Goal: Task Accomplishment & Management: Complete application form

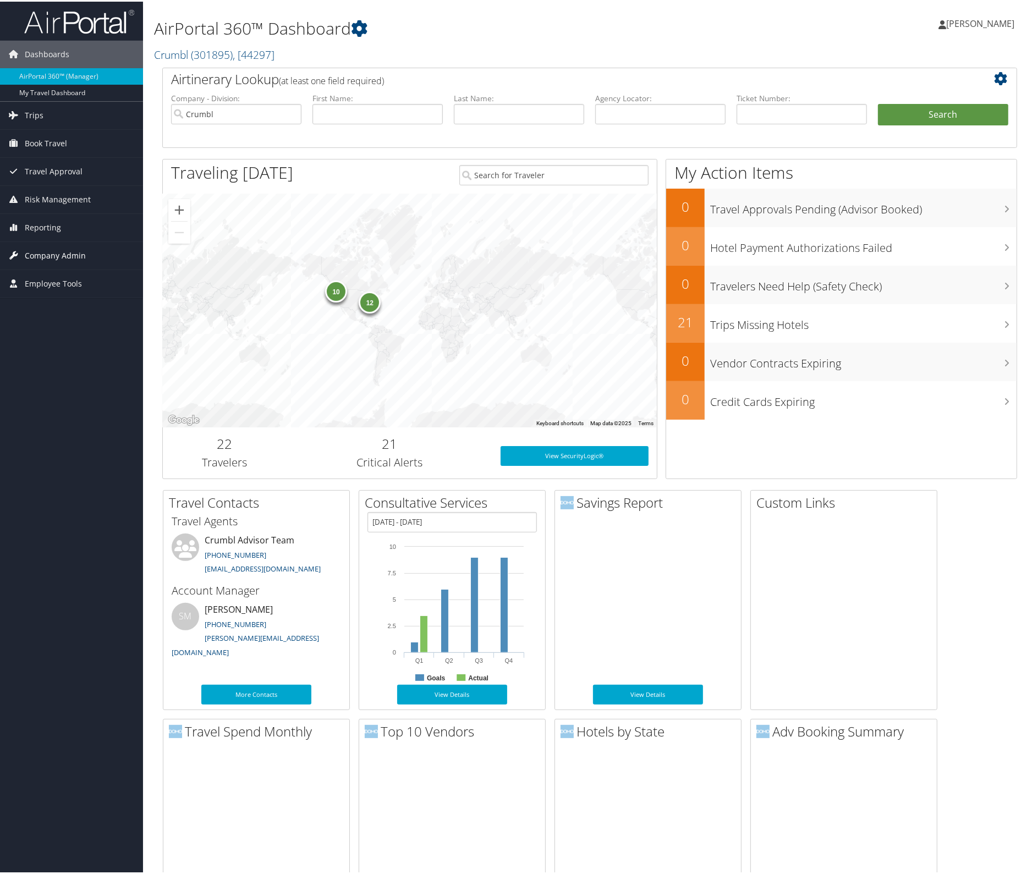
click at [55, 244] on span "Company Admin" at bounding box center [55, 253] width 61 height 27
click at [37, 323] on link "Users (Beta)" at bounding box center [71, 325] width 143 height 16
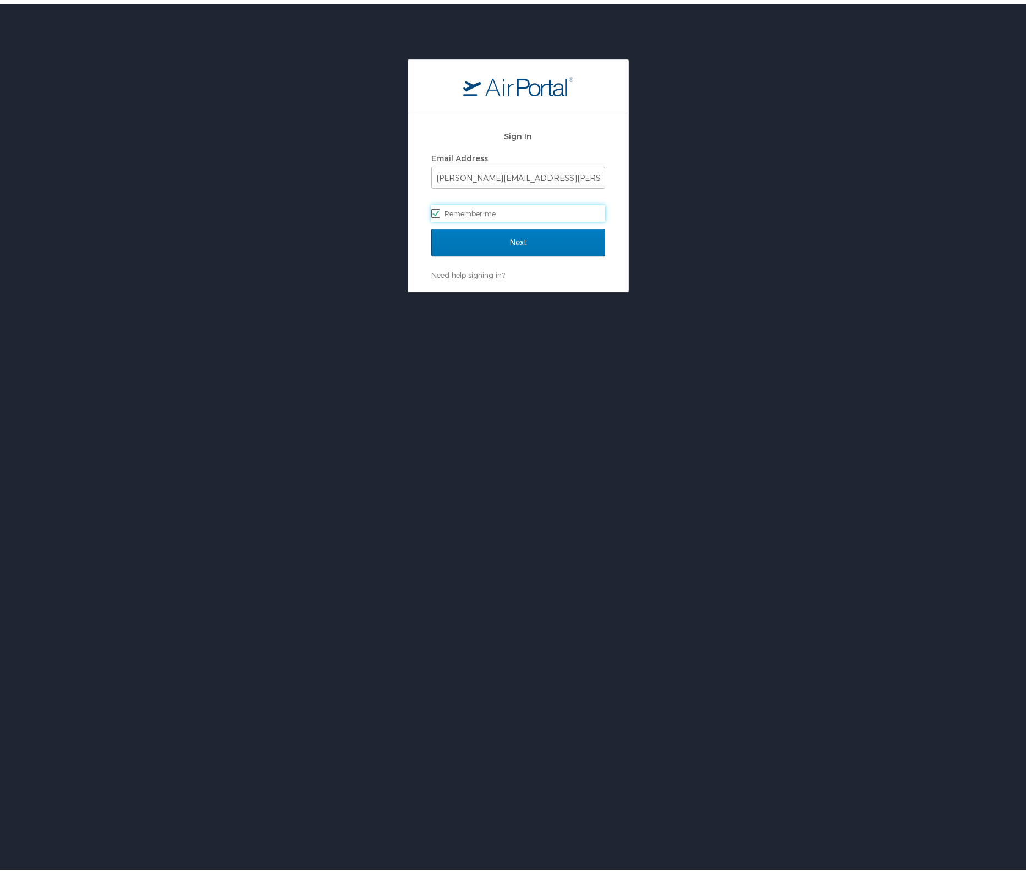
click at [503, 202] on label "Remember me" at bounding box center [518, 209] width 174 height 16
click at [438, 205] on input "Remember me" at bounding box center [434, 208] width 7 height 7
checkbox input "false"
click at [515, 237] on input "Next" at bounding box center [518, 237] width 174 height 27
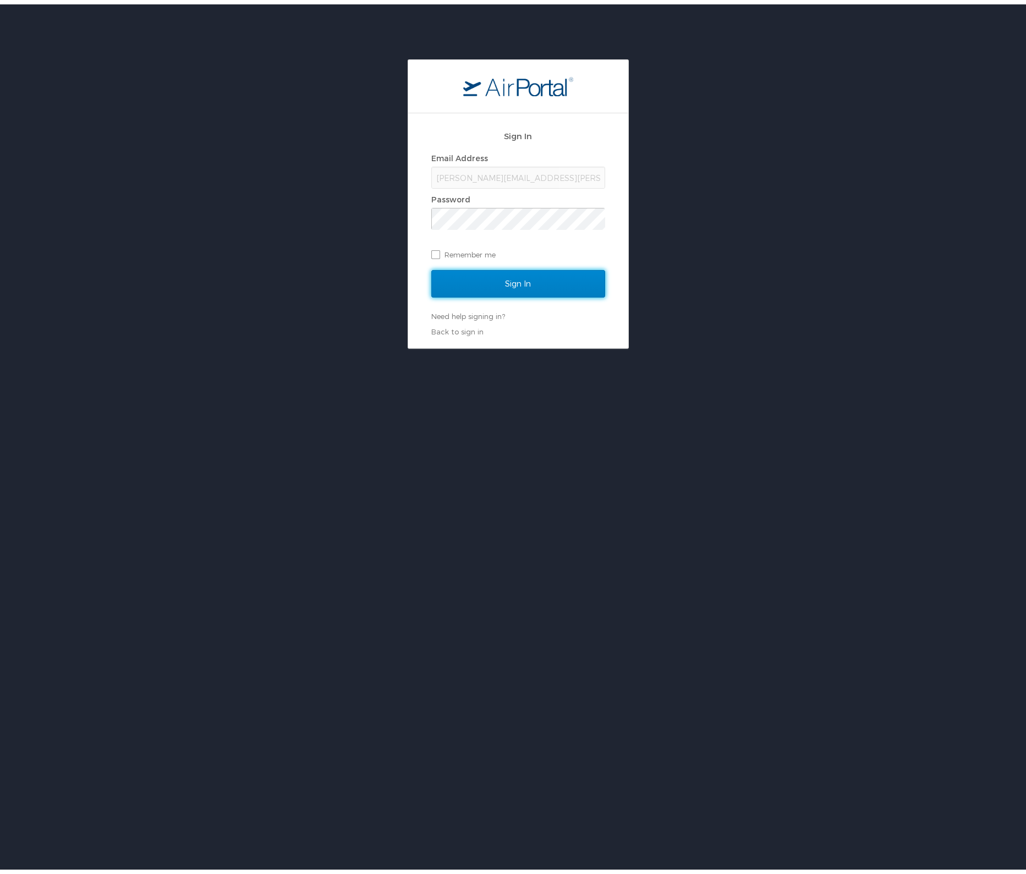
click at [526, 268] on input "Sign In" at bounding box center [518, 279] width 174 height 27
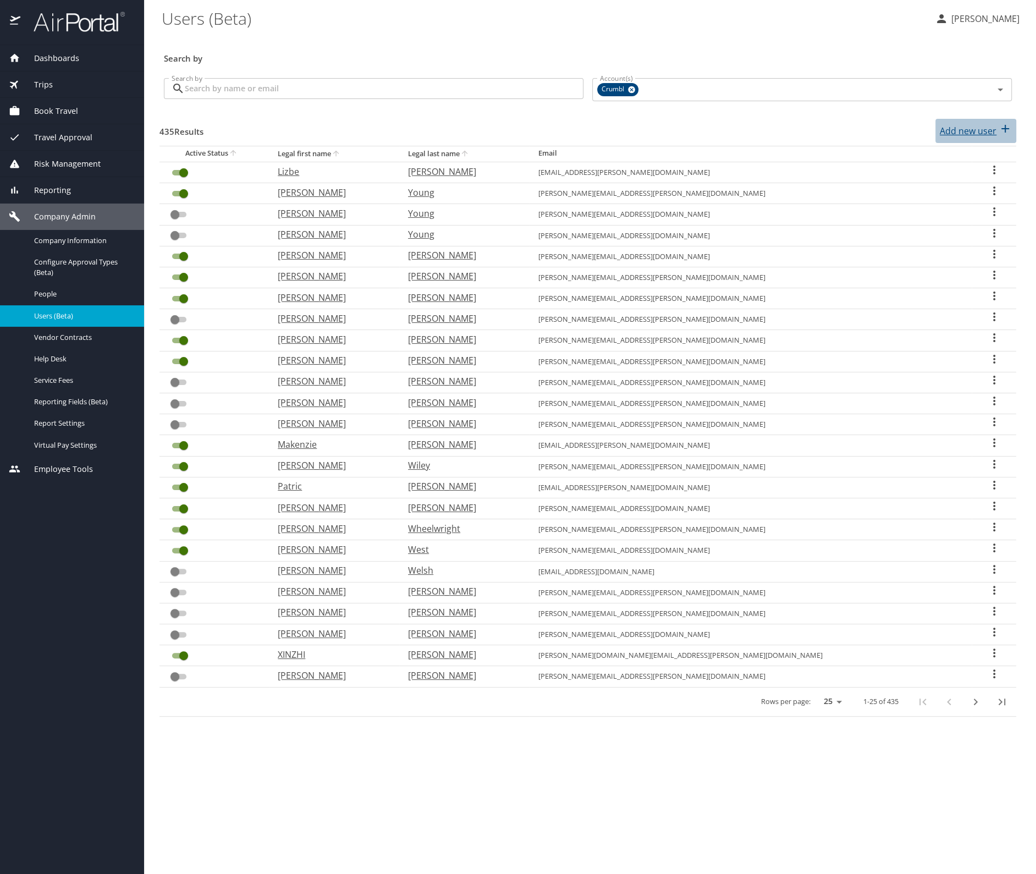
click at [962, 134] on p "Add new user" at bounding box center [968, 130] width 57 height 13
select select "US"
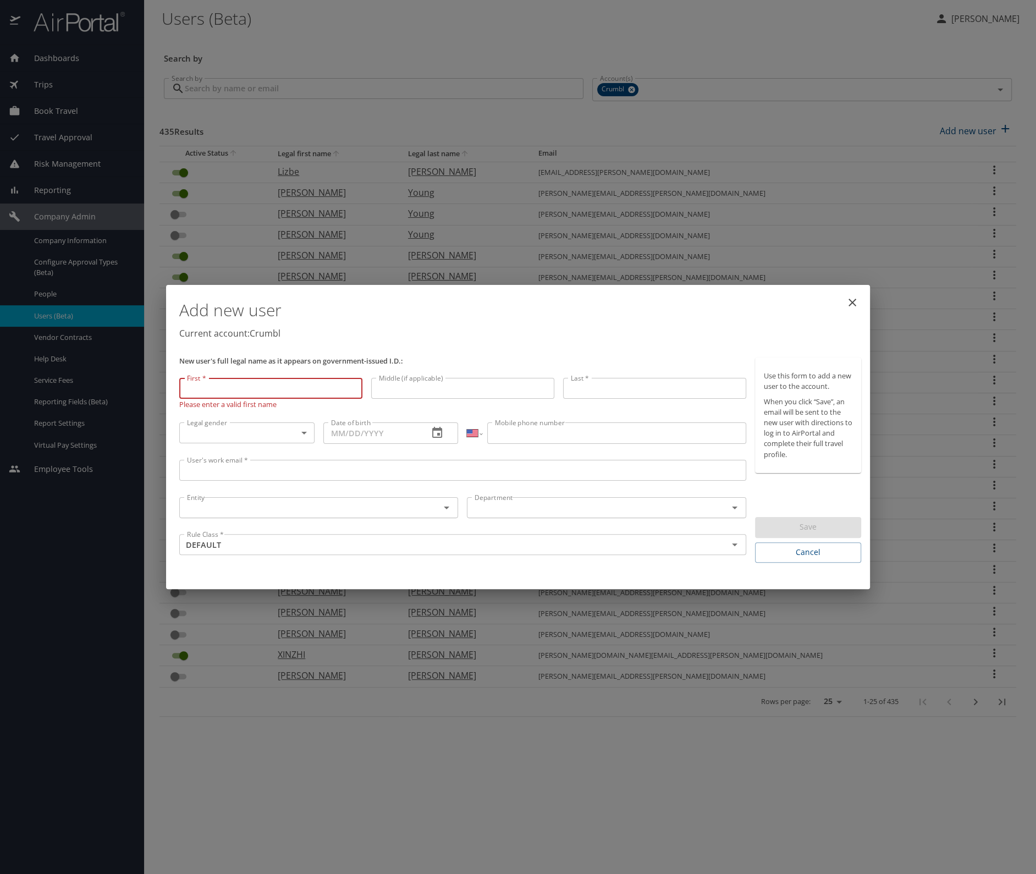
paste input "Karli"
type input "Karli"
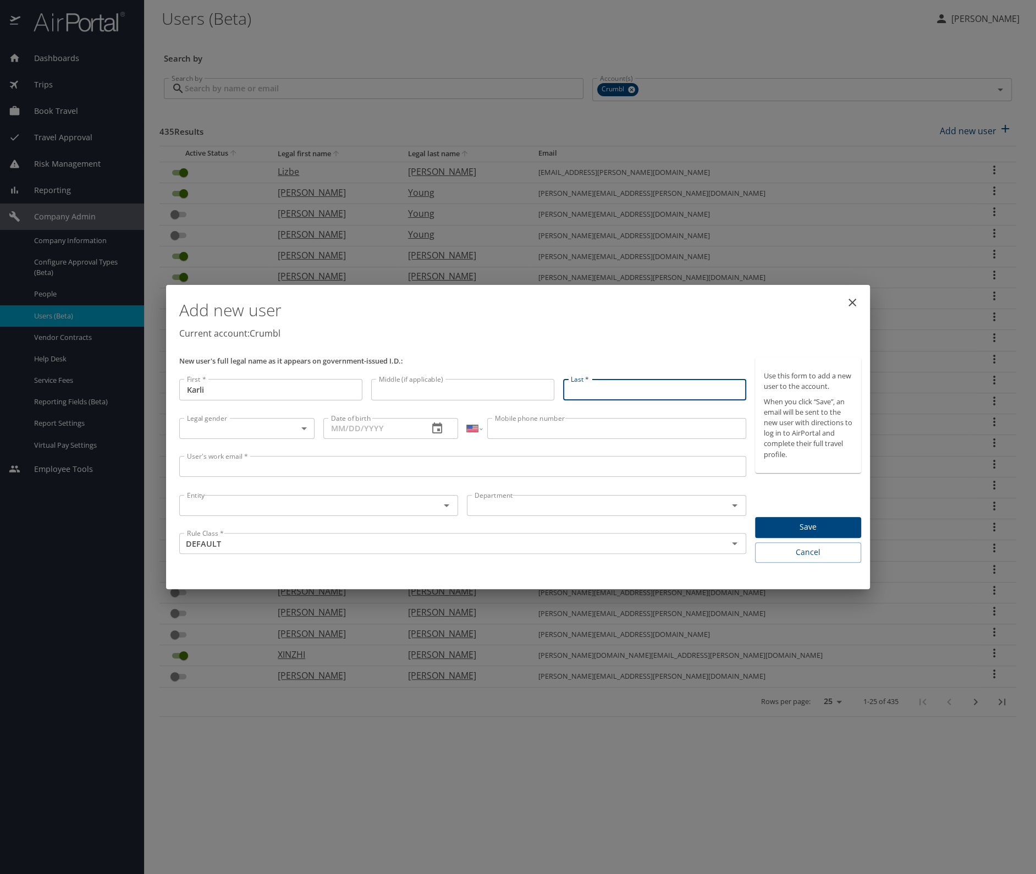
click at [578, 392] on input "Last *" at bounding box center [654, 389] width 183 height 21
paste input "Kimmerle"
type input "Kimmerle"
click at [217, 433] on body "Dashboards AirPortal 360™ Manager My Travel Dashboard Trips Airtinerary® Lookup…" at bounding box center [518, 437] width 1036 height 874
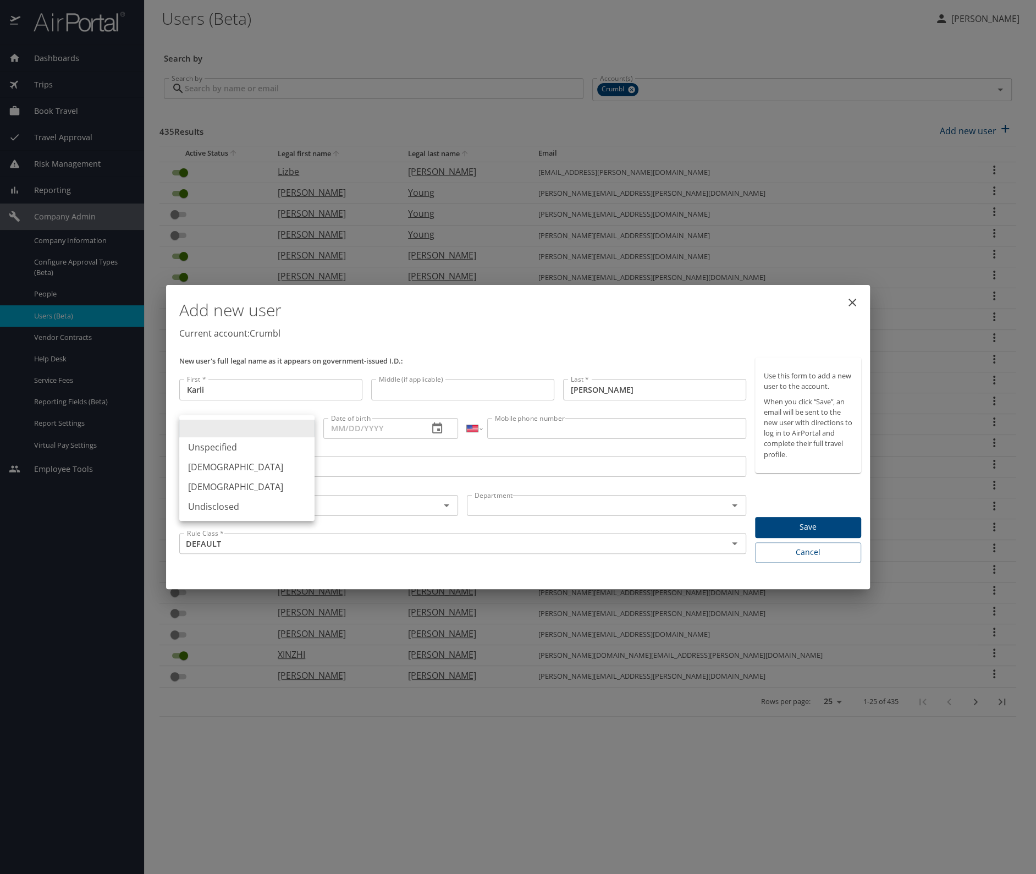
click at [221, 481] on li "Female" at bounding box center [246, 487] width 135 height 20
type input "Female"
click at [342, 434] on input "Date of birth" at bounding box center [371, 428] width 97 height 21
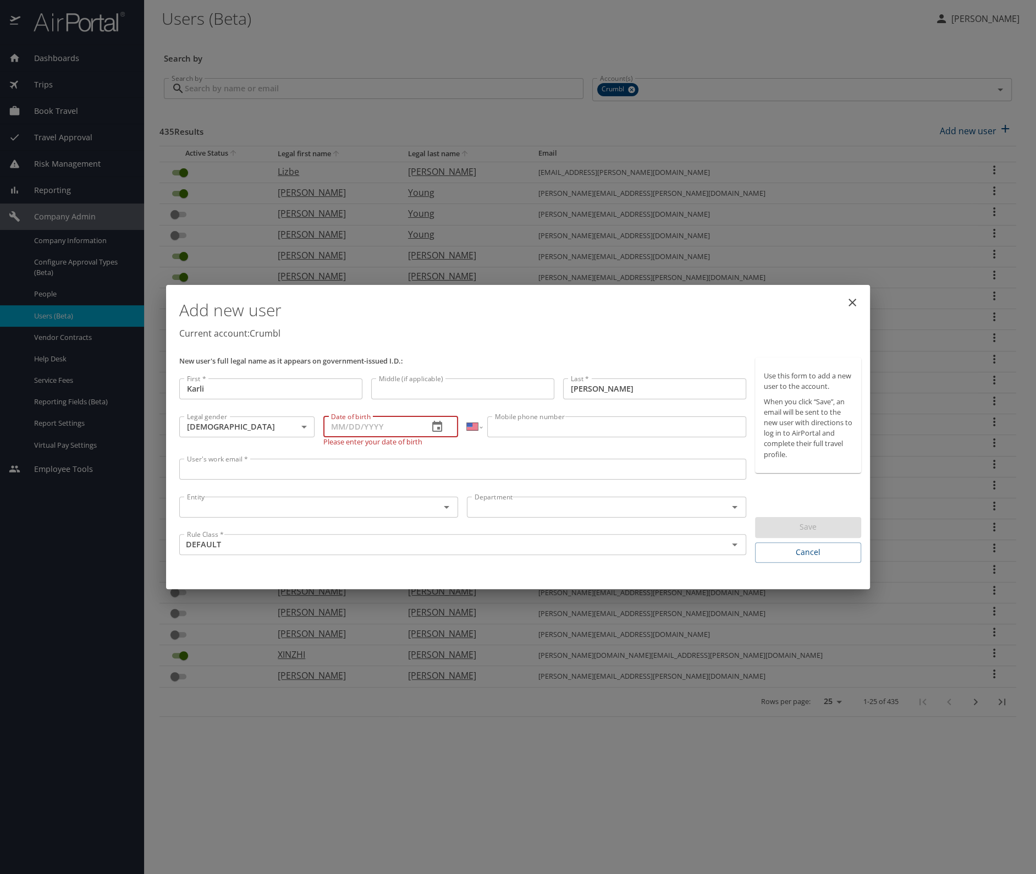
paste input "09/22/1971"
type input "09/22/1971"
click at [532, 414] on div "International Afghanistan Åland Islands Albania Algeria American Samoa Andorra …" at bounding box center [607, 433] width 288 height 43
click at [529, 425] on input "Mobile phone number" at bounding box center [616, 428] width 258 height 21
paste input "(385) 775-2311"
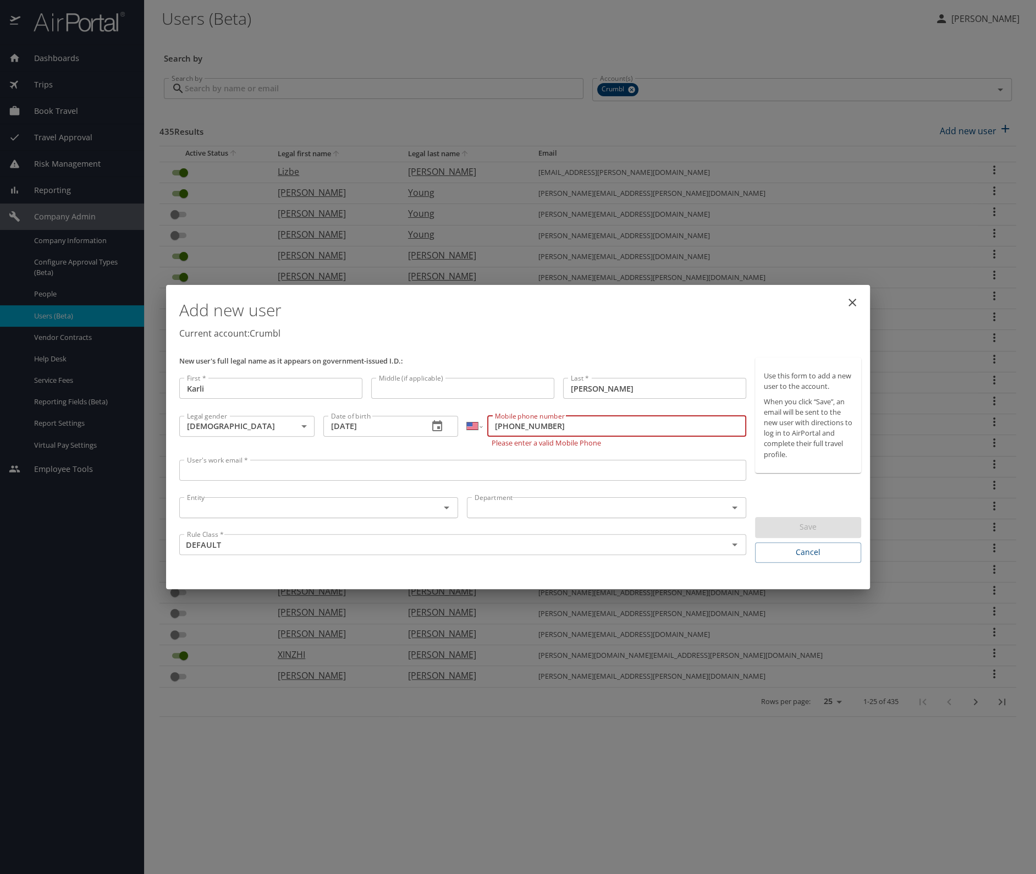
type input "(385) 775-2311"
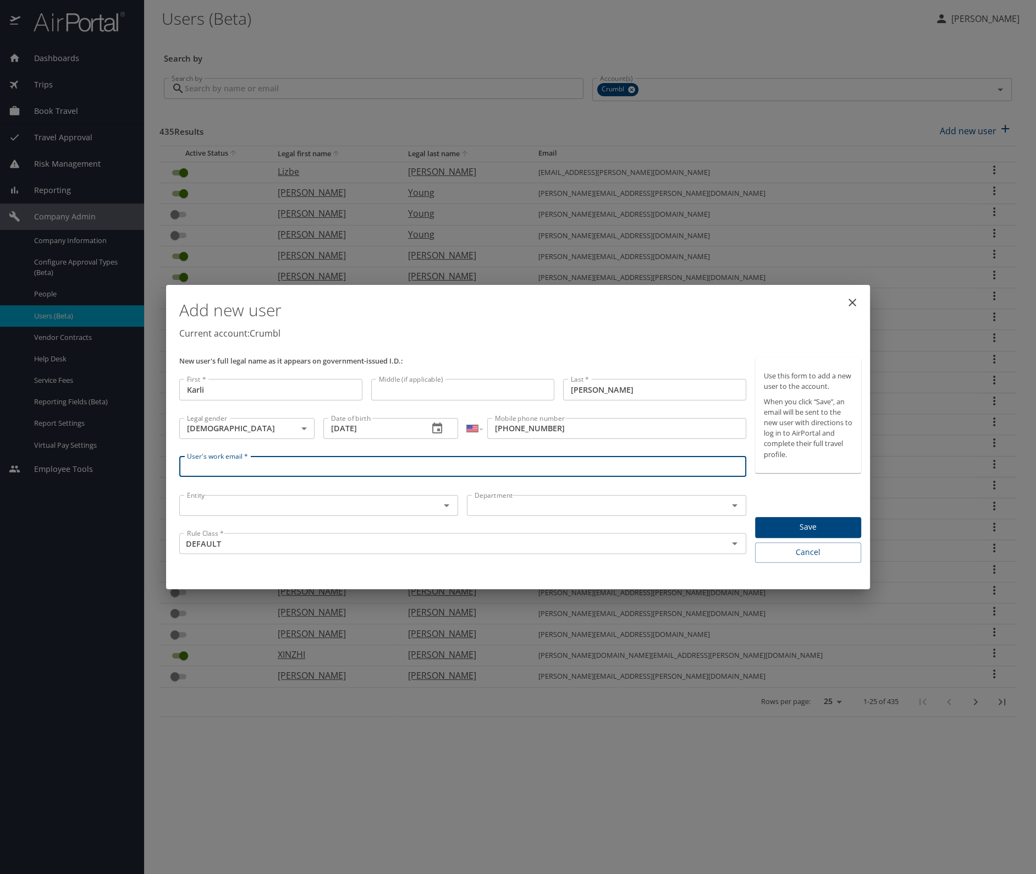
click at [240, 469] on input "User's work email *" at bounding box center [462, 466] width 567 height 21
paste input "karli.kimmerle@crumbl.com"
type input "karli.kimmerle@crumbl.com"
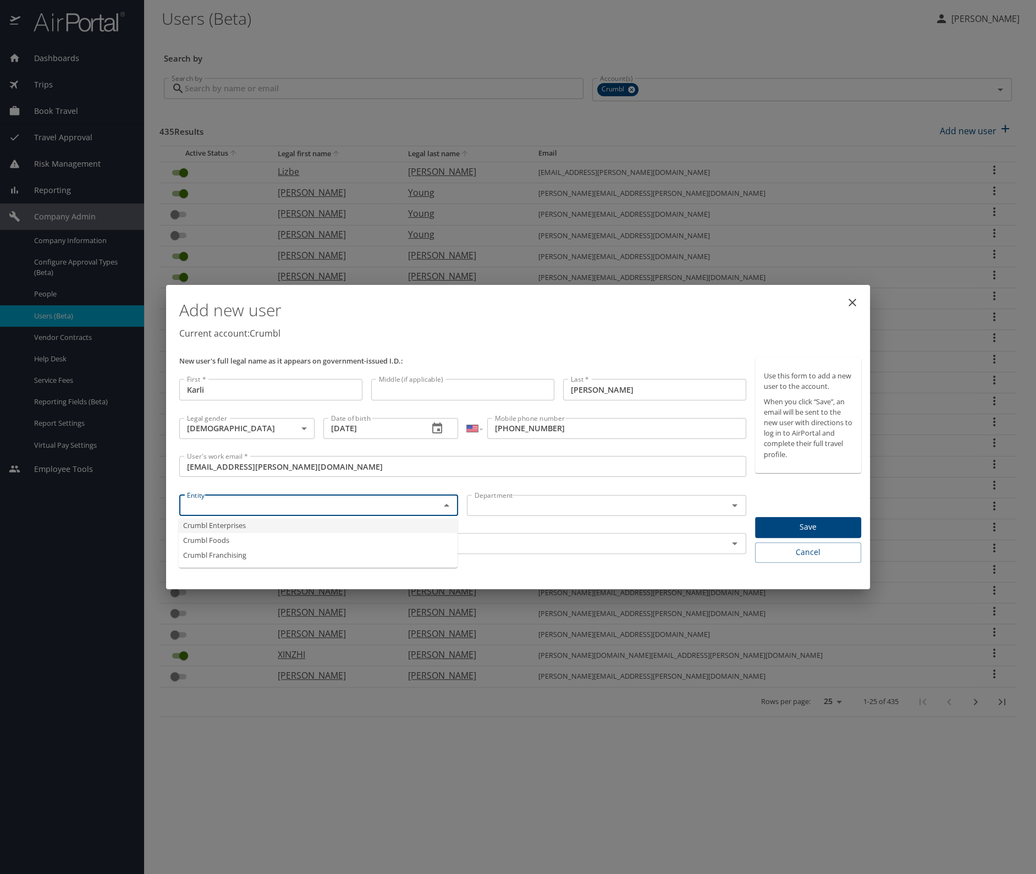
click at [230, 507] on input "text" at bounding box center [303, 505] width 240 height 14
type input "Crumbl Enterprises"
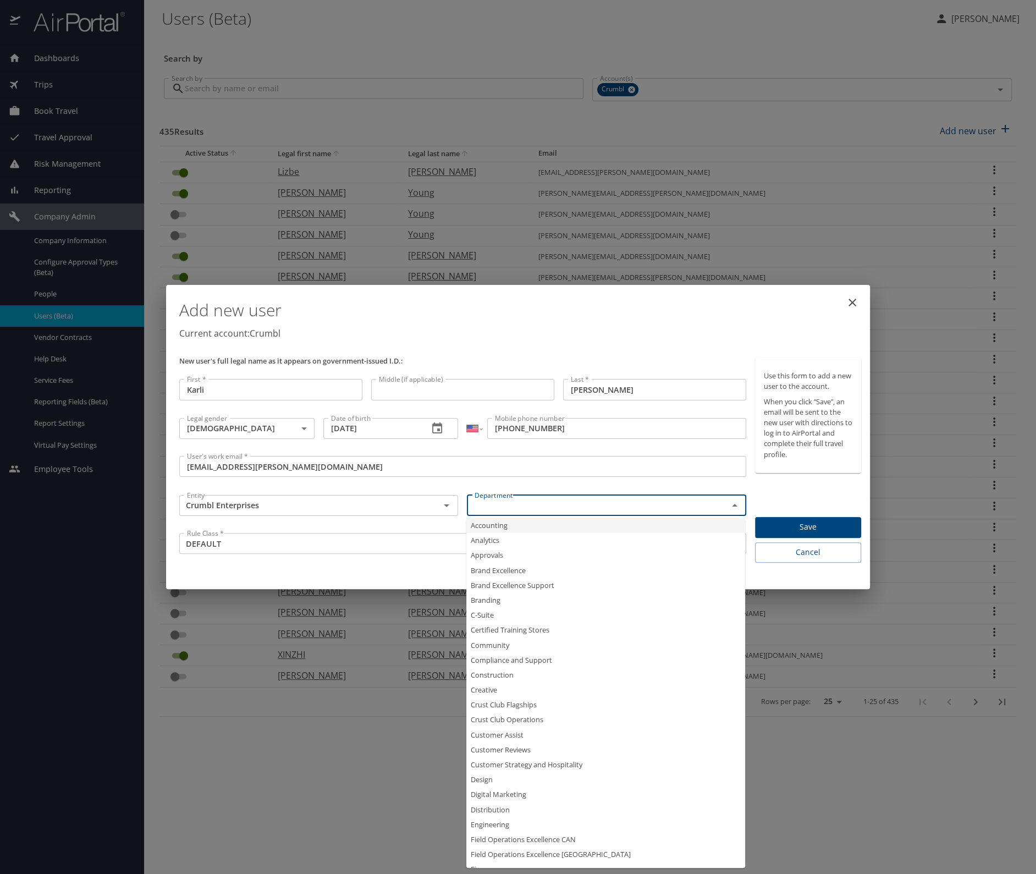
click at [508, 504] on input "text" at bounding box center [590, 505] width 240 height 14
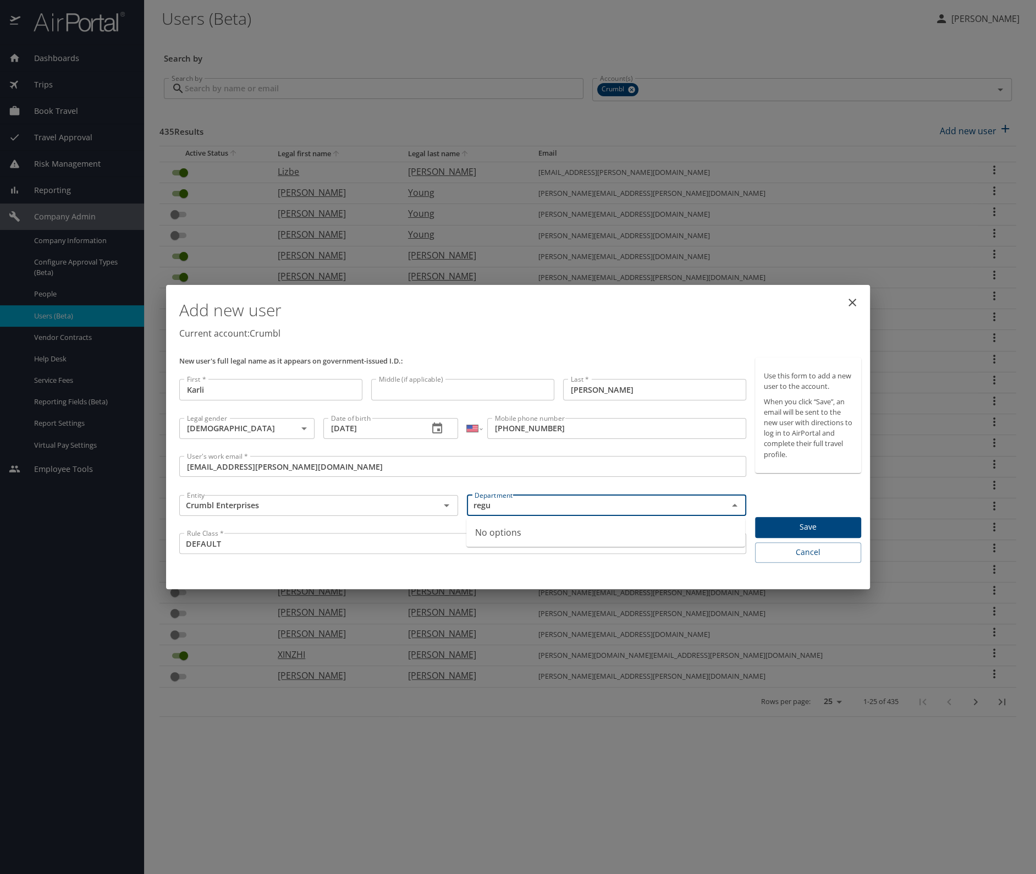
type input "regu"
click at [524, 510] on input "text" at bounding box center [590, 505] width 240 height 14
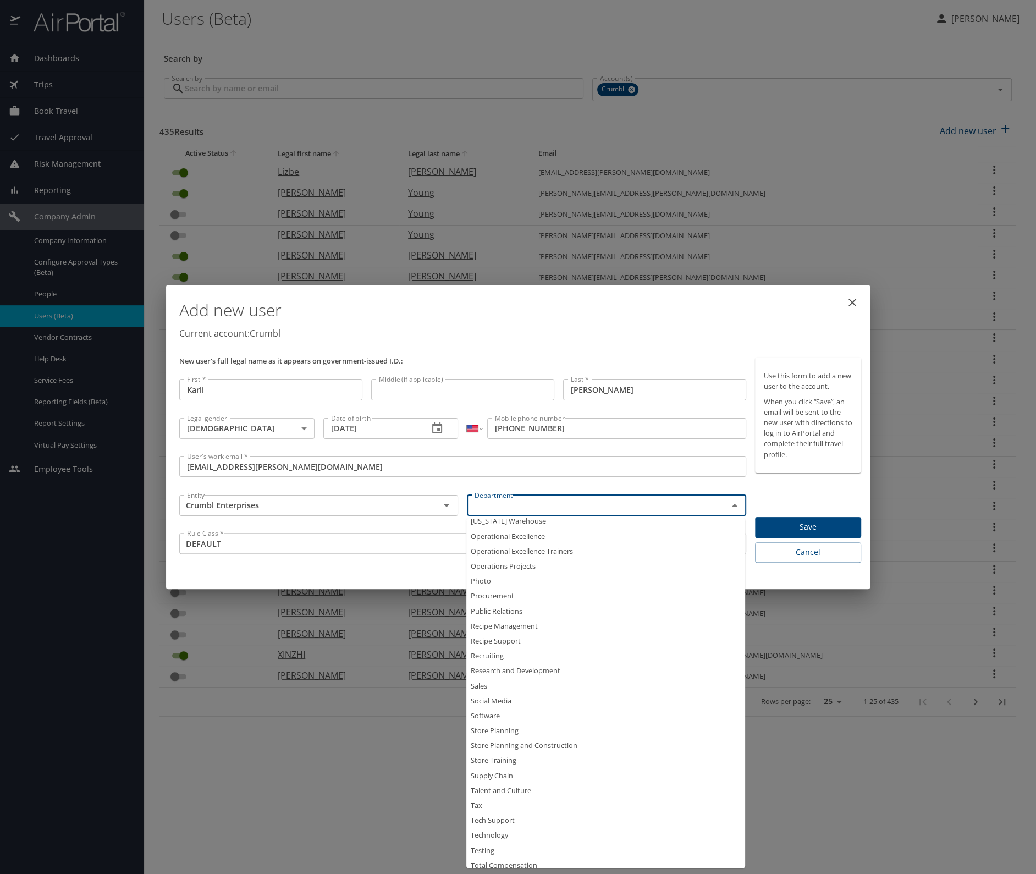
scroll to position [697, 0]
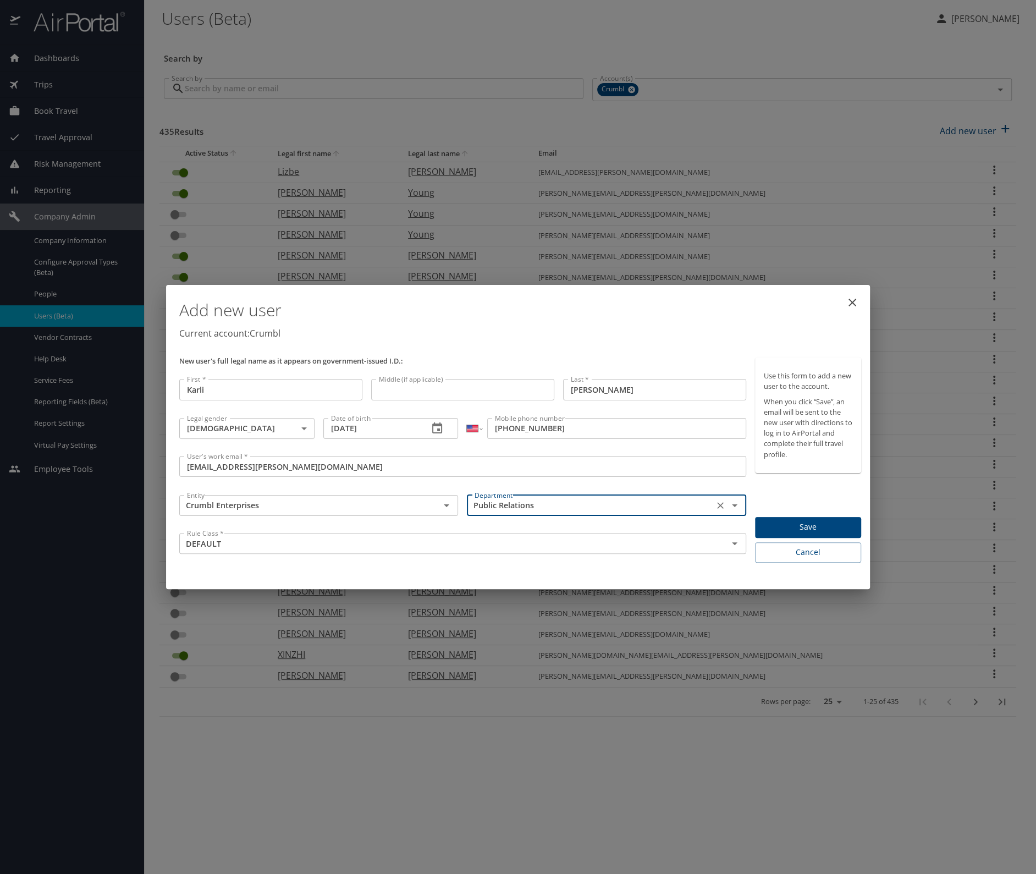
click at [564, 498] on input "Public Relations" at bounding box center [590, 505] width 240 height 14
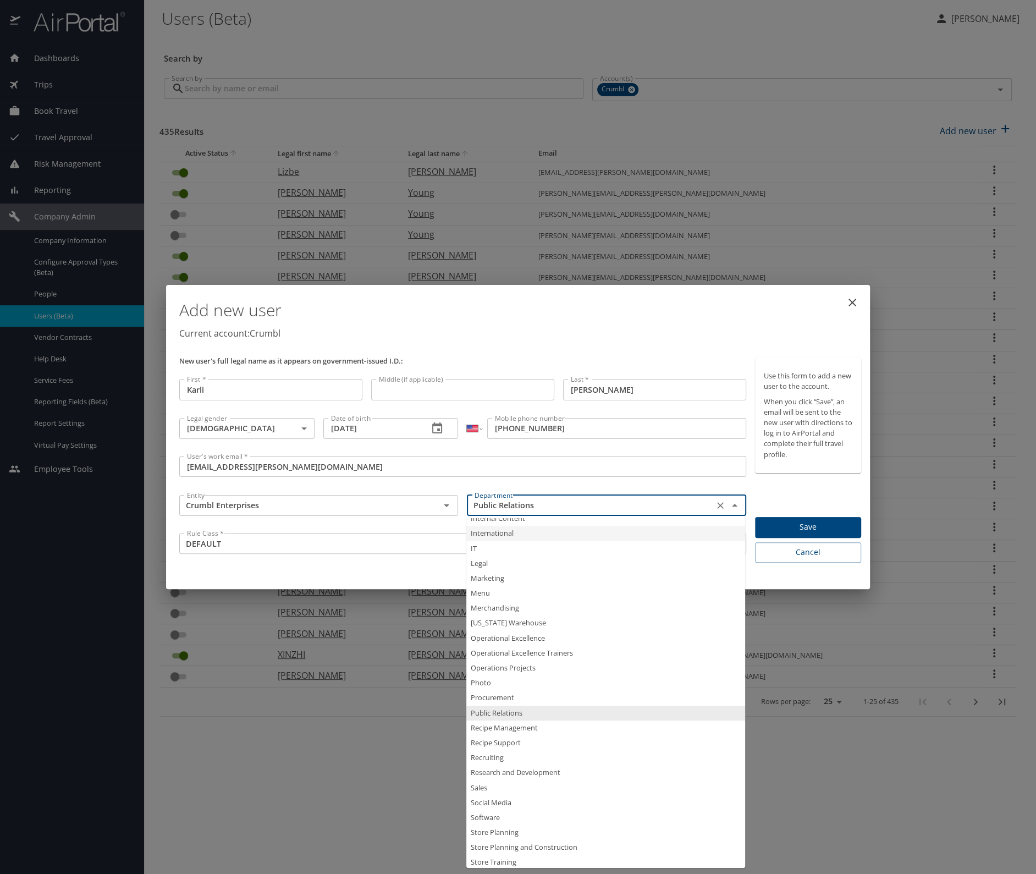
scroll to position [607, 0]
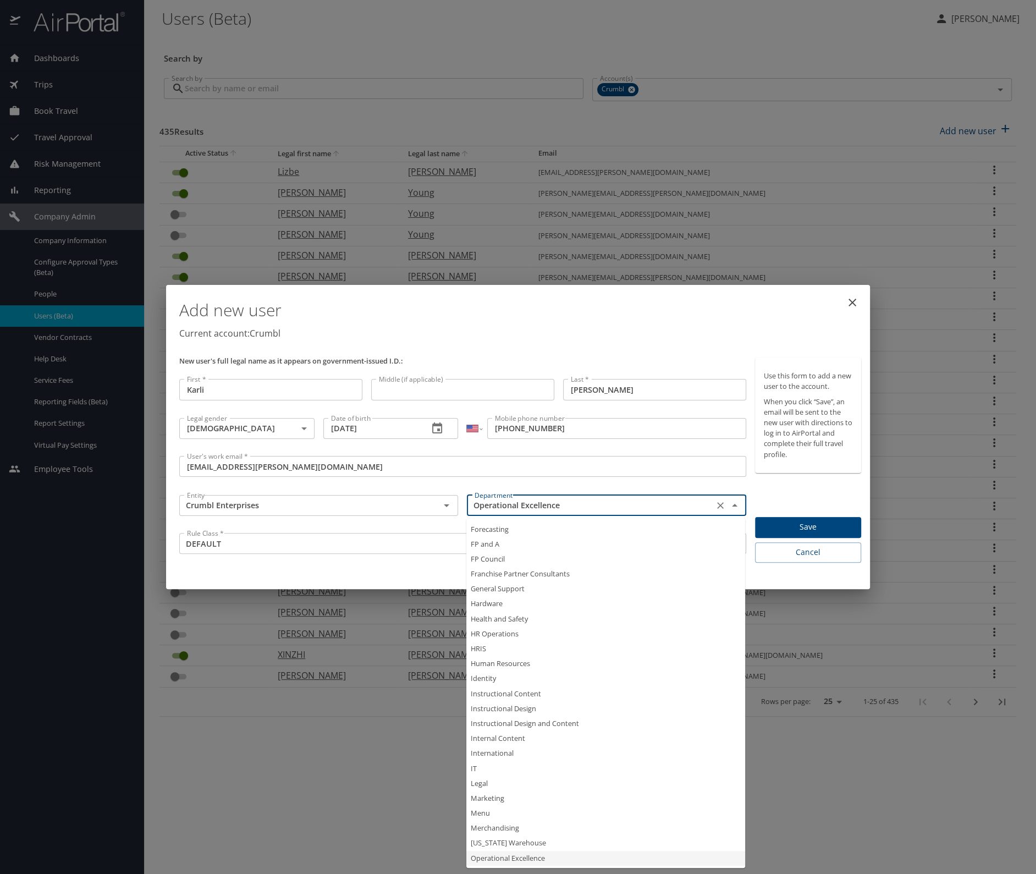
drag, startPoint x: 596, startPoint y: 504, endPoint x: 415, endPoint y: 492, distance: 181.9
click at [415, 492] on div "New user's full legal name as it appears on government-issued I.D.: First * Kar…" at bounding box center [463, 460] width 576 height 214
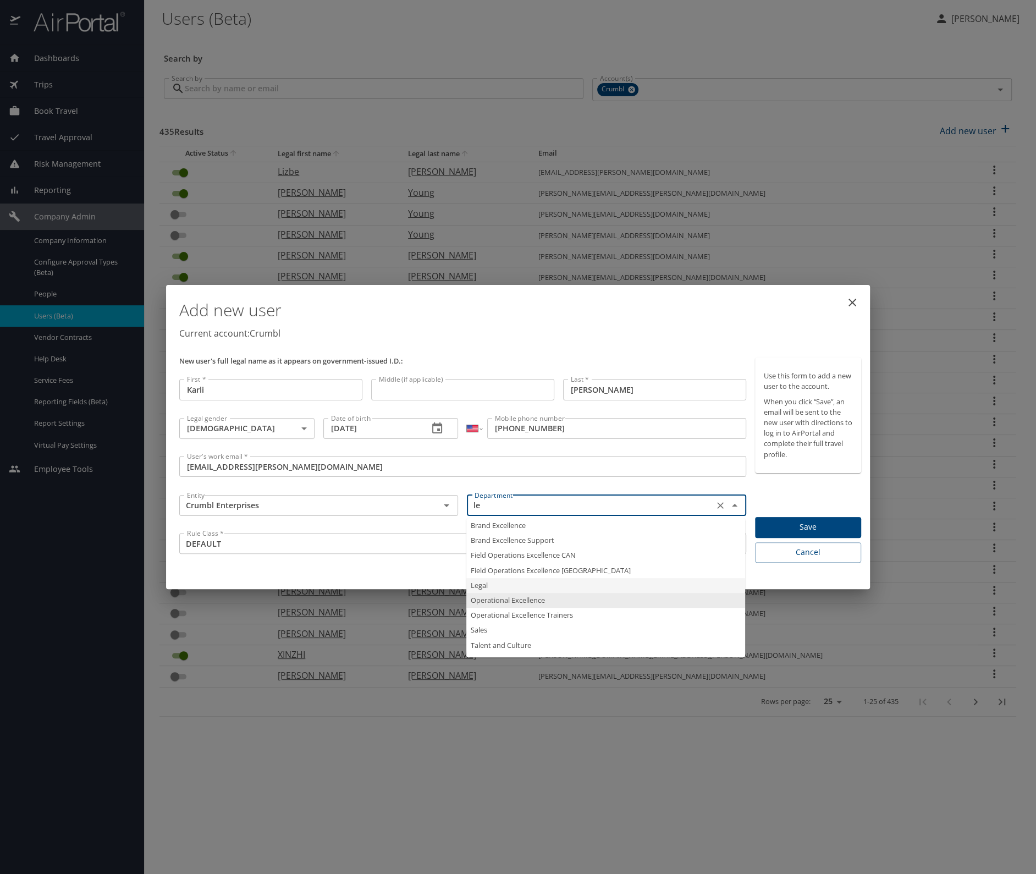
click at [509, 585] on li "Legal" at bounding box center [605, 585] width 279 height 15
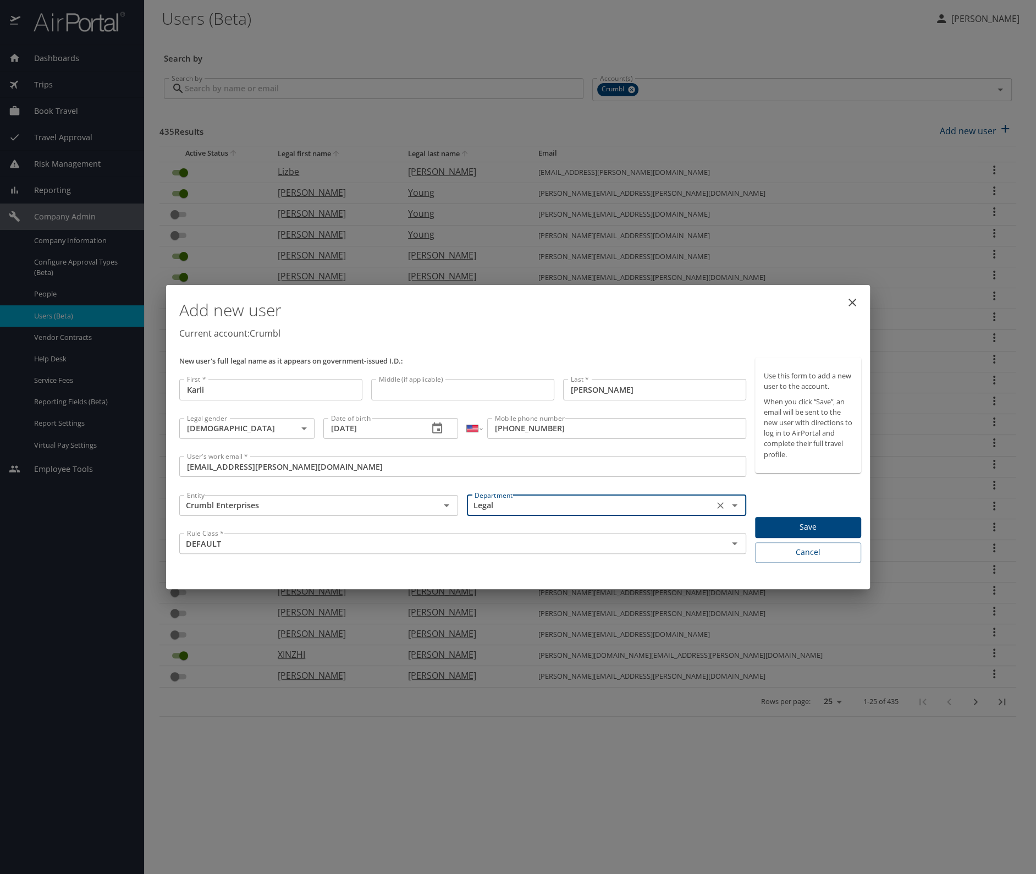
type input "Legal"
click at [799, 523] on span "Save" at bounding box center [808, 527] width 89 height 14
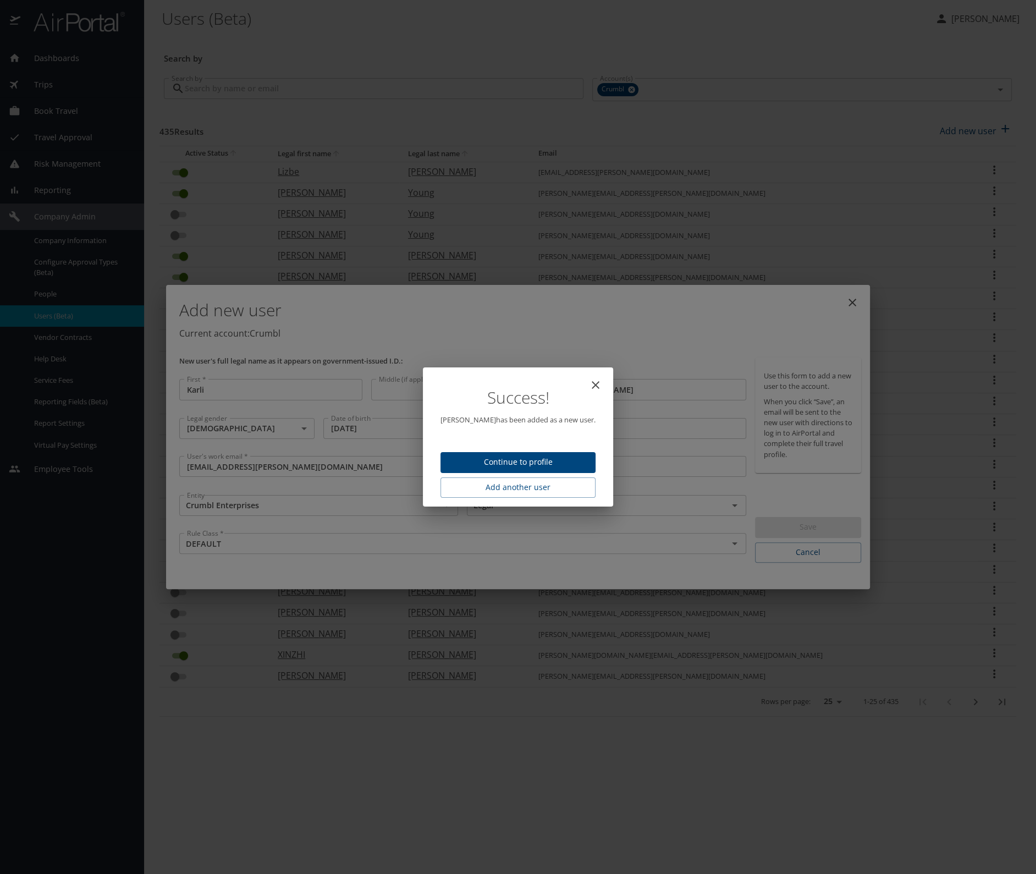
click at [562, 464] on span "Continue to profile" at bounding box center [517, 462] width 137 height 14
select select "US"
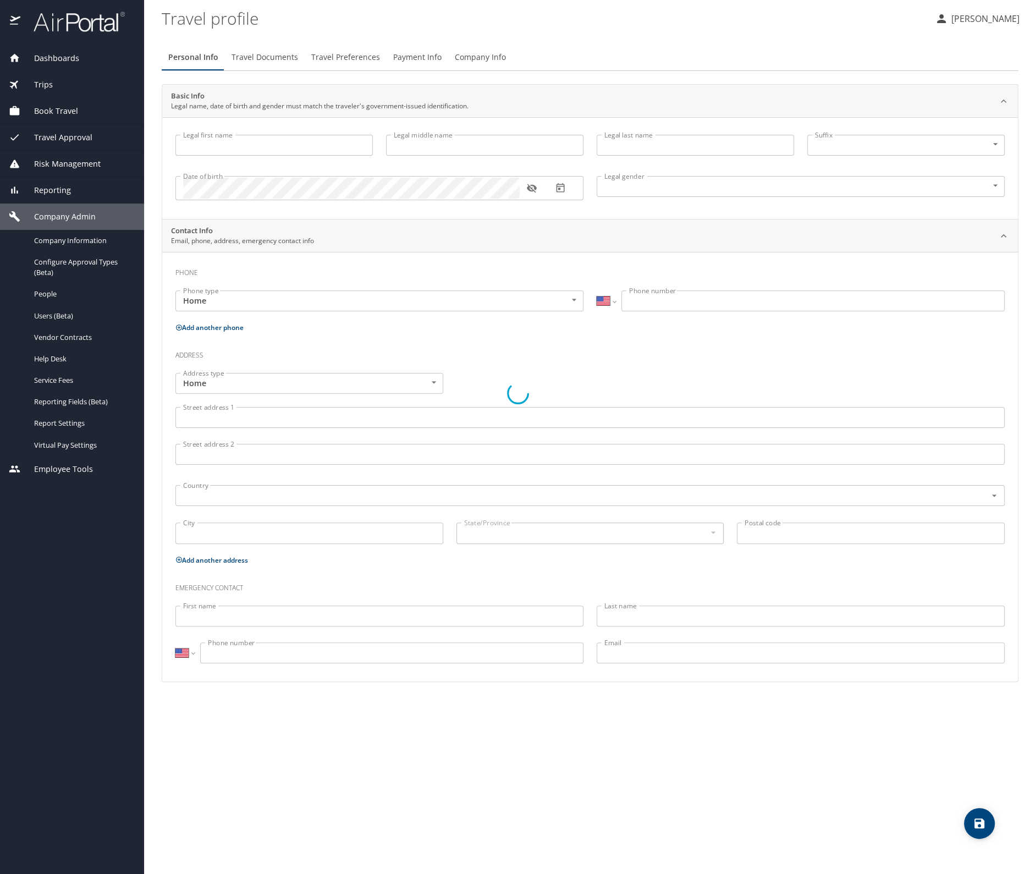
type input "Karli"
type input "Kimmerle"
type input "Female"
select select "US"
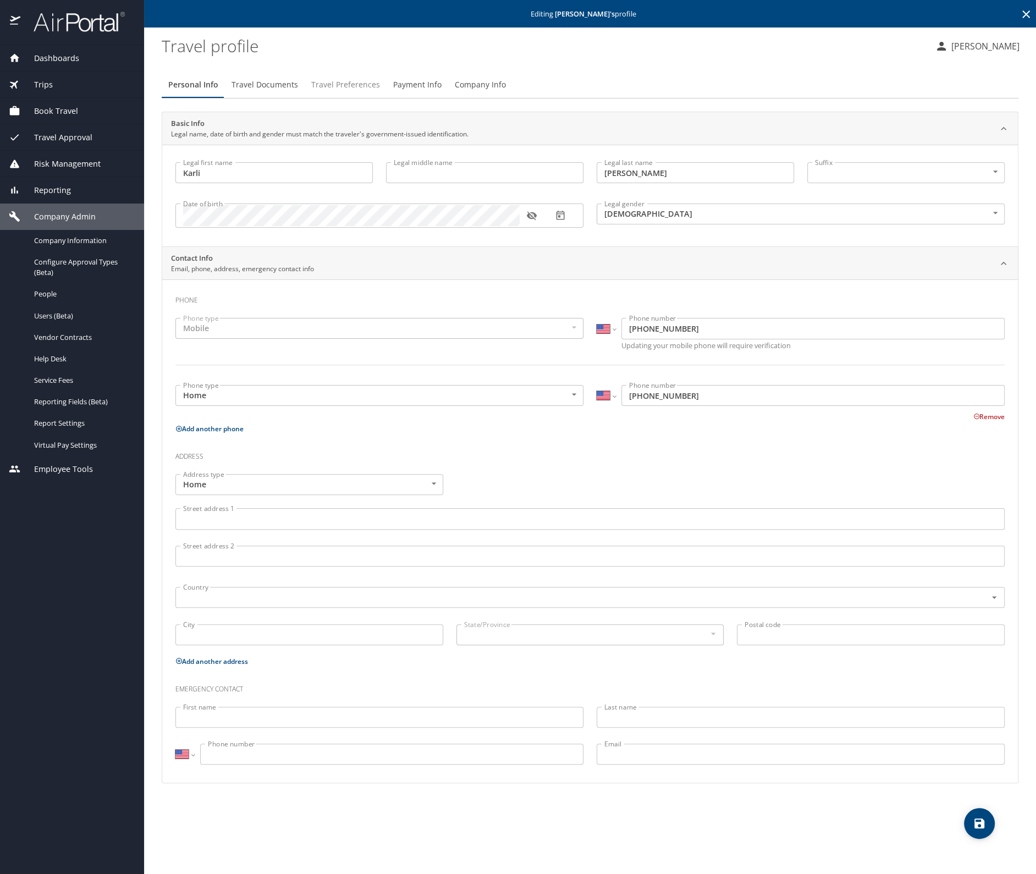
click at [340, 82] on span "Travel Preferences" at bounding box center [345, 85] width 69 height 14
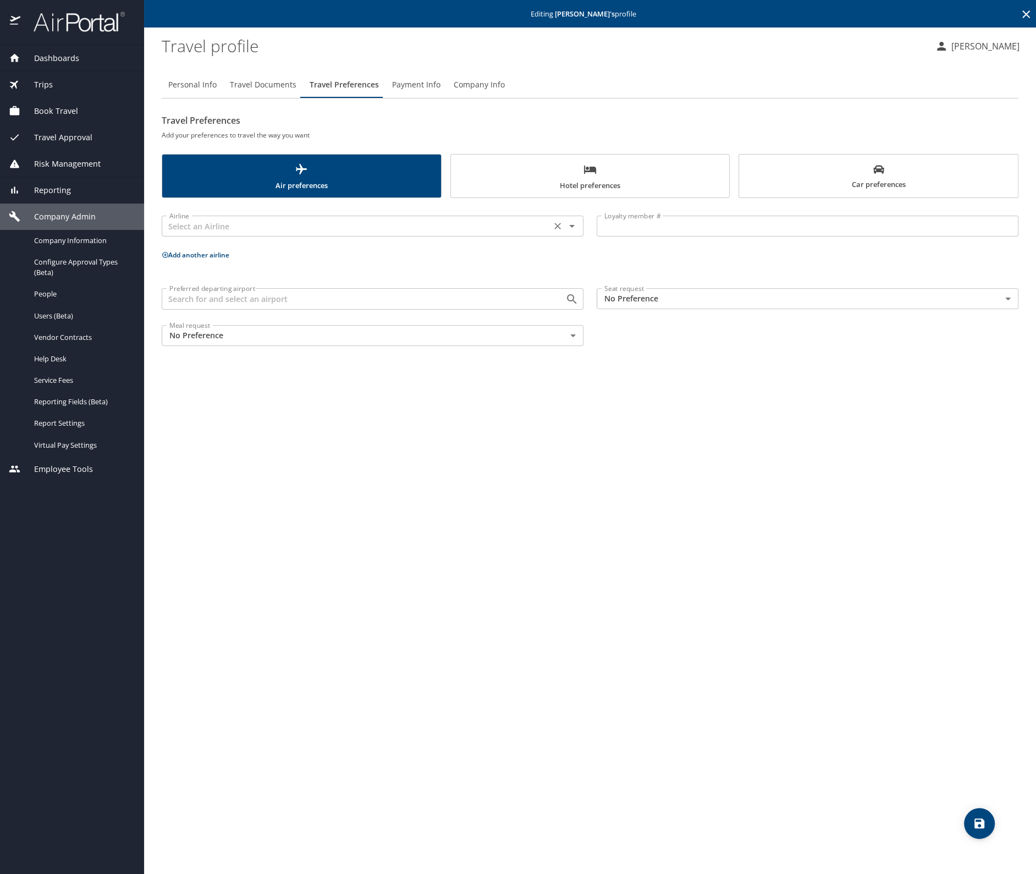
click at [312, 225] on input "text" at bounding box center [356, 226] width 383 height 14
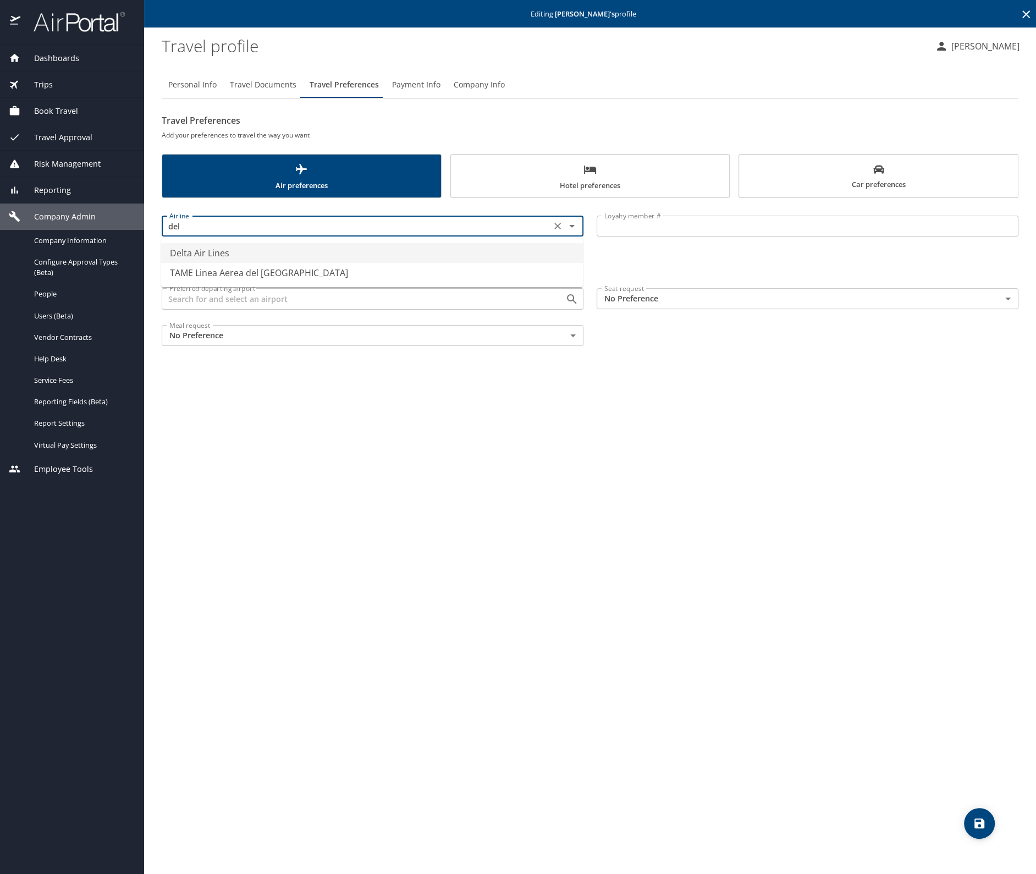
click at [256, 256] on li "Delta Air Lines" at bounding box center [372, 253] width 422 height 20
type input "Delta Air Lines"
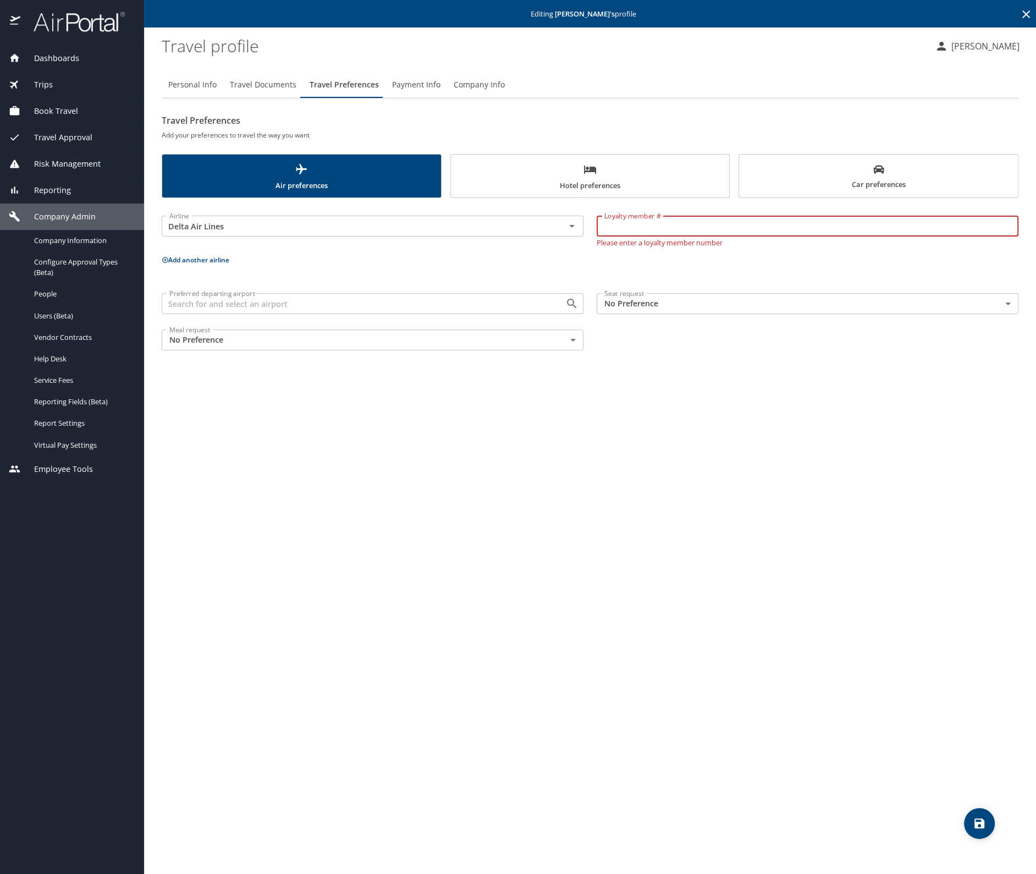
click at [665, 232] on input "Loyalty member #" at bounding box center [808, 226] width 422 height 21
paste input "9140941791"
type input "9140941791"
click at [977, 822] on icon "save" at bounding box center [980, 823] width 10 height 10
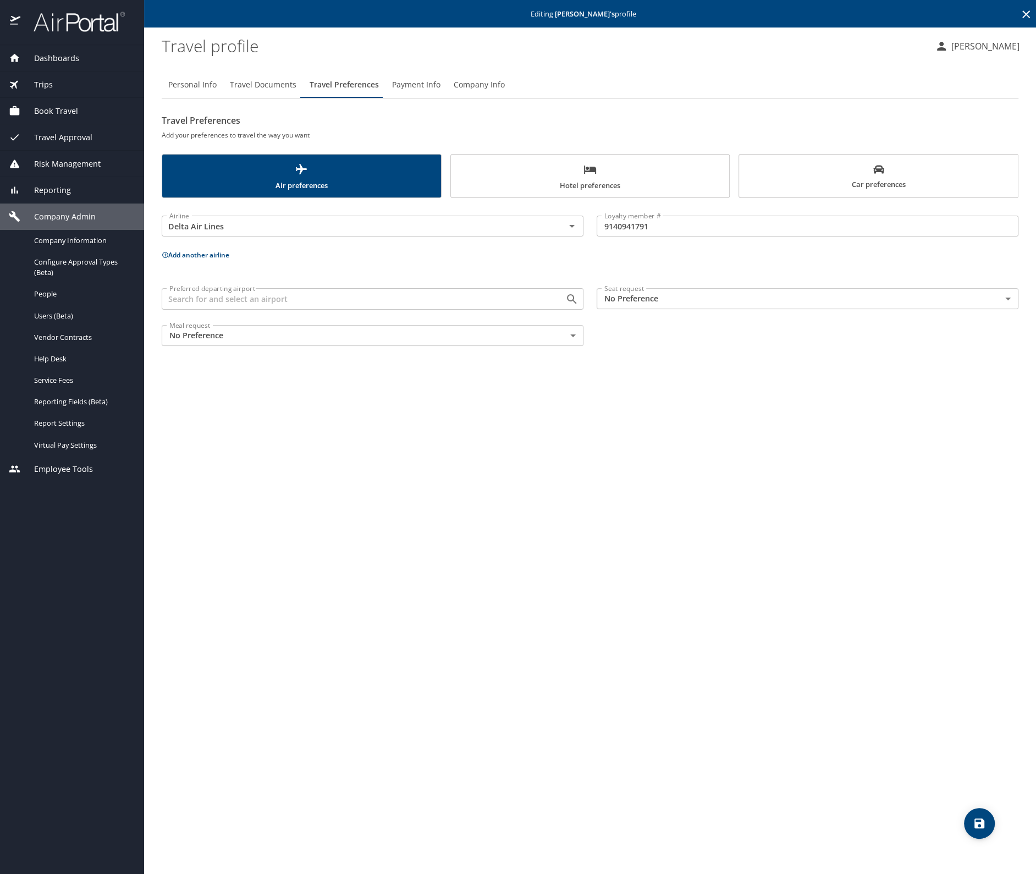
click at [216, 254] on button "Add another airline" at bounding box center [196, 254] width 68 height 9
click at [214, 283] on input "text" at bounding box center [356, 283] width 383 height 14
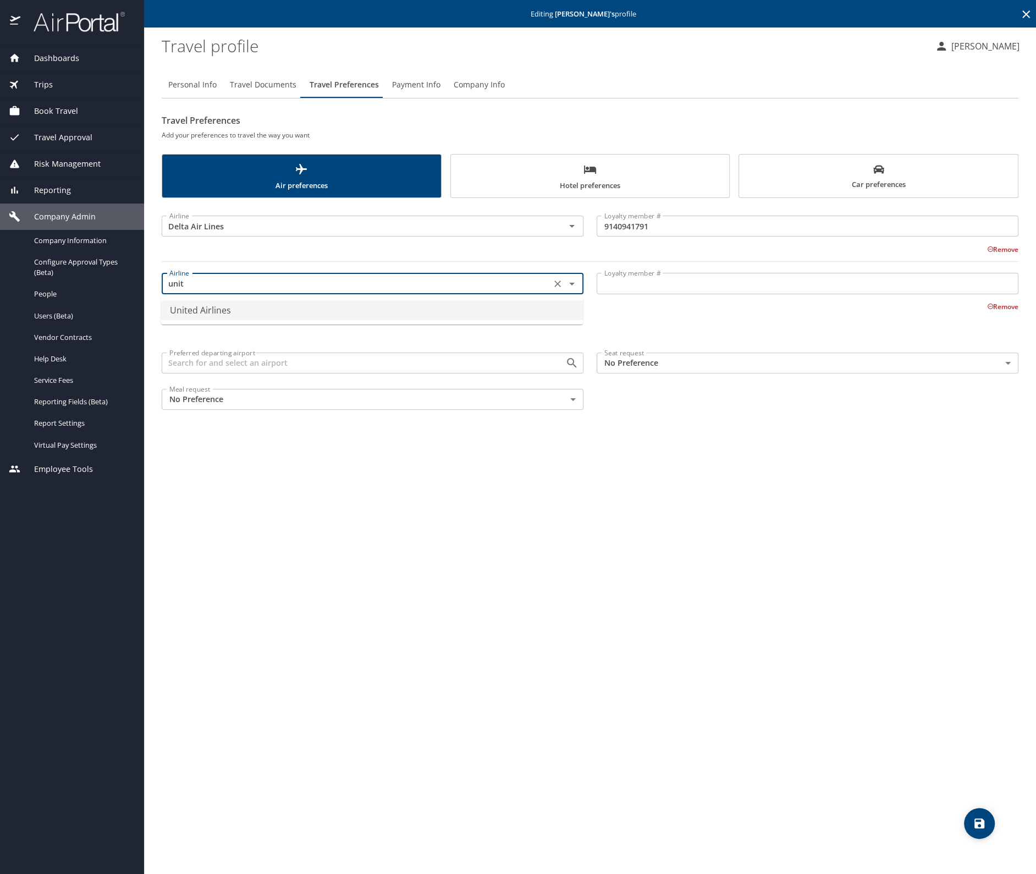
click at [210, 314] on li "United Airlines" at bounding box center [372, 310] width 422 height 20
type input "United Airlines"
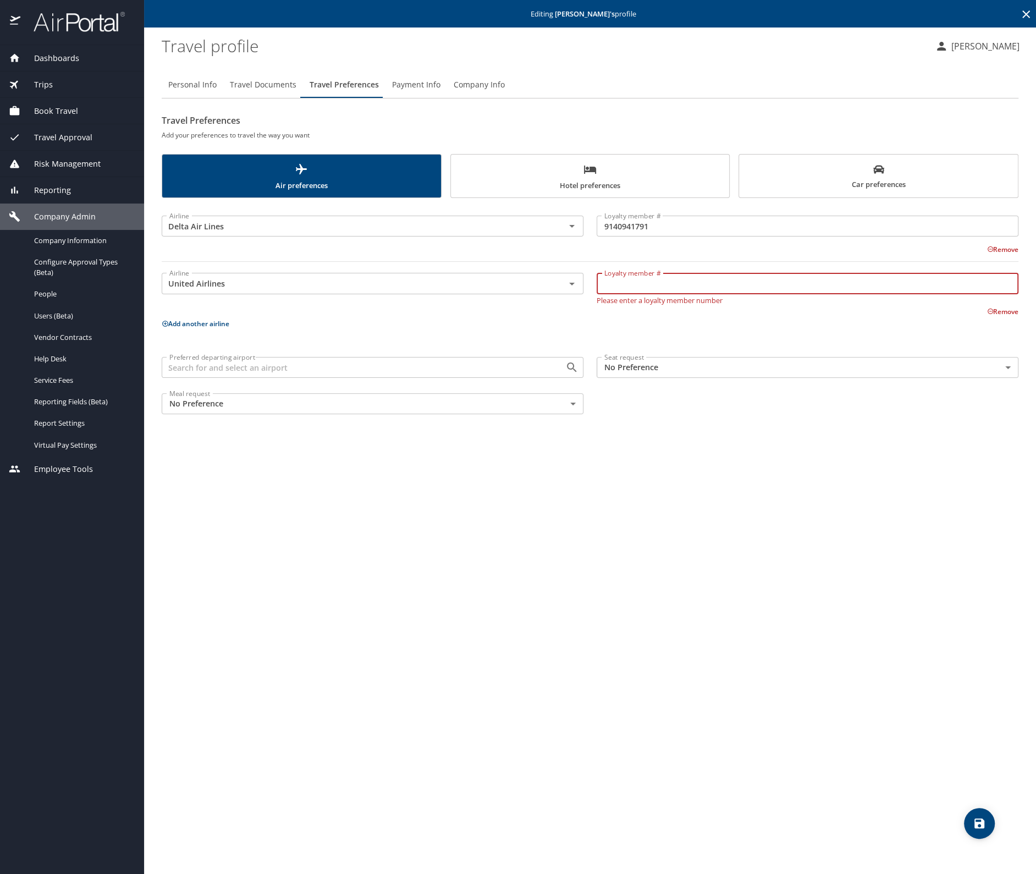
click at [646, 279] on input "Loyalty member #" at bounding box center [808, 283] width 422 height 21
paste input "xn914003"
drag, startPoint x: 614, startPoint y: 284, endPoint x: 596, endPoint y: 282, distance: 17.7
click at [596, 282] on div "Loyalty member # X914003 Loyalty member # Please enter a loyalty member number" at bounding box center [807, 286] width 435 height 48
type input "NX914003"
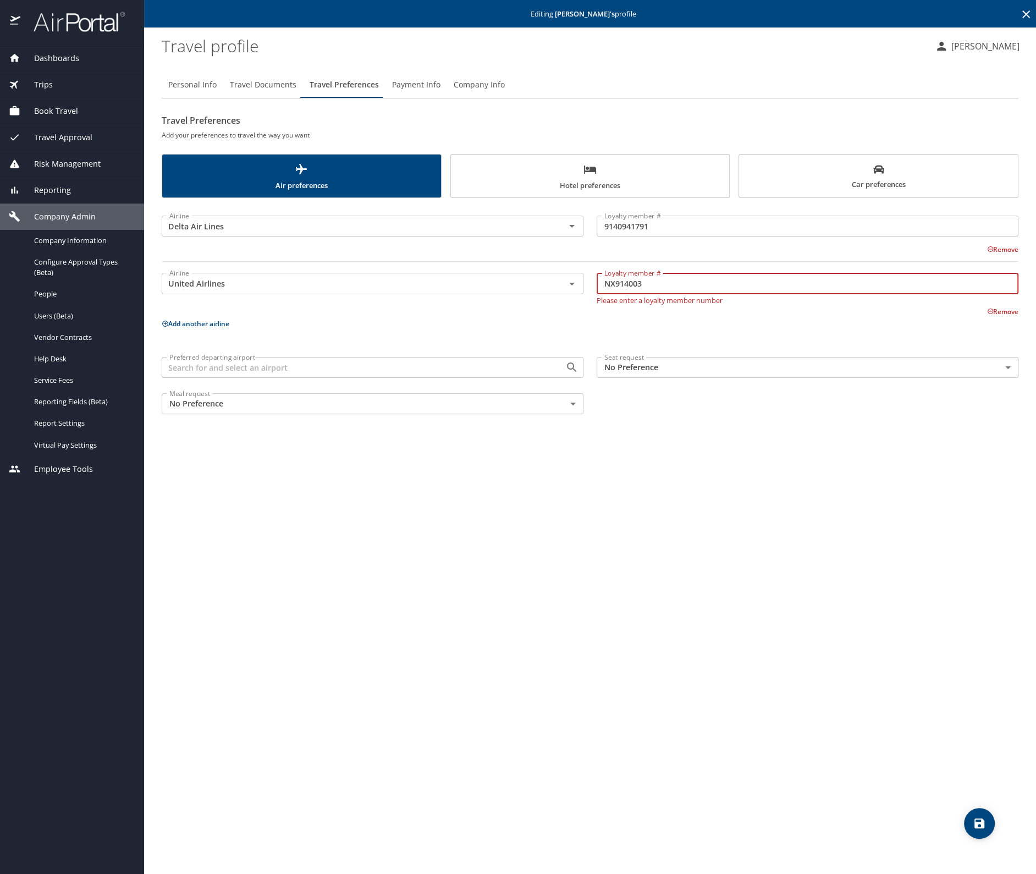
click at [535, 367] on input "Preferred departing airport" at bounding box center [356, 367] width 383 height 14
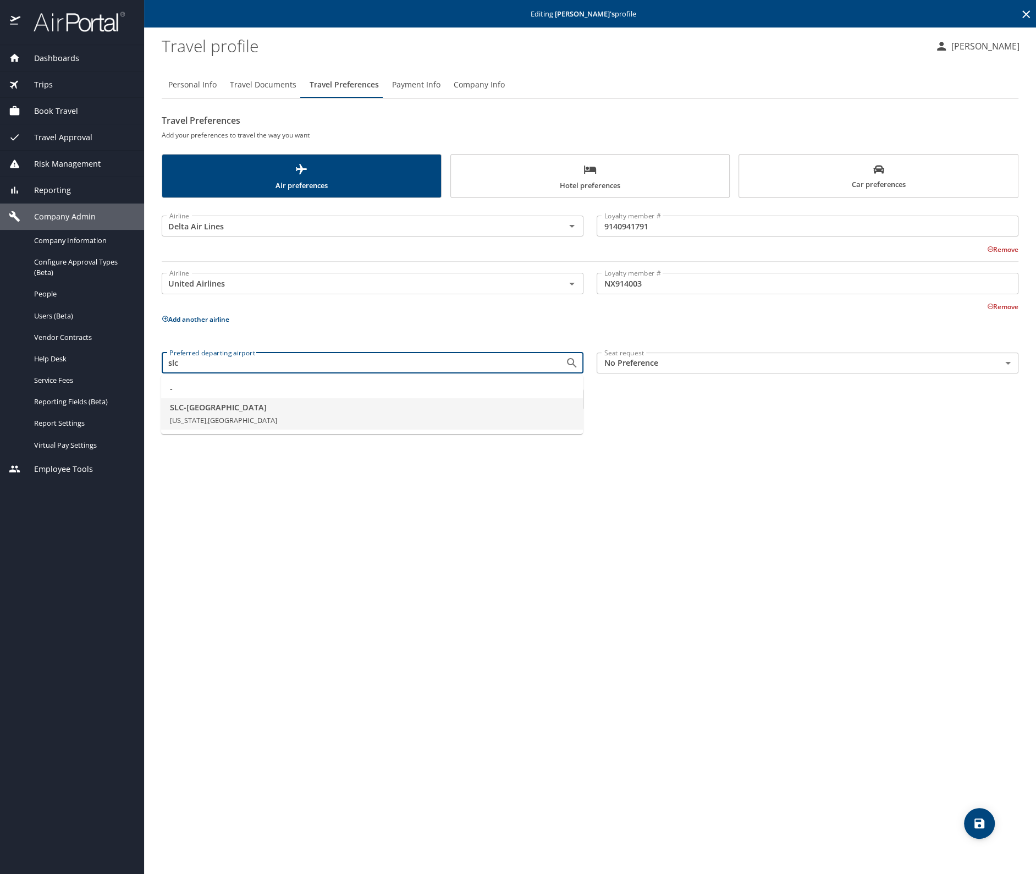
click at [233, 408] on span "SLC - Salt Lake City" at bounding box center [372, 407] width 404 height 12
type input "SLC - Salt Lake City"
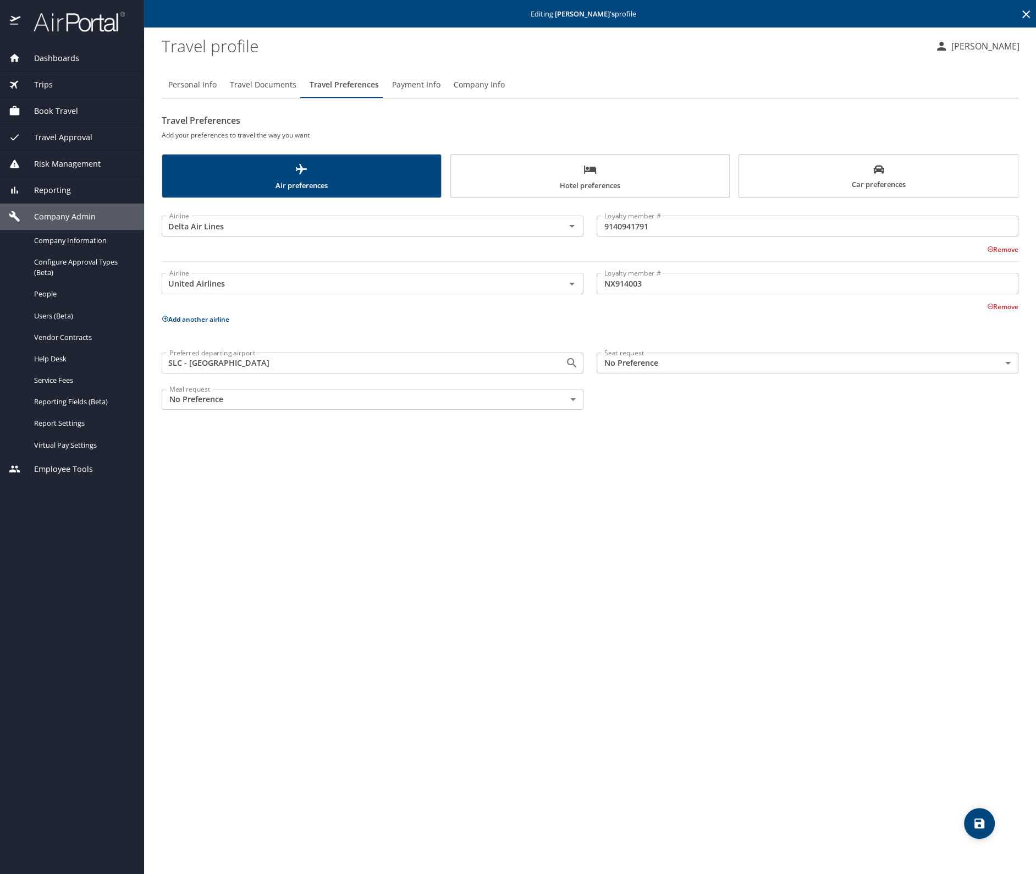
click at [655, 357] on body "Dashboards AirPortal 360™ Manager My Travel Dashboard Trips Airtinerary® Lookup…" at bounding box center [518, 437] width 1036 height 874
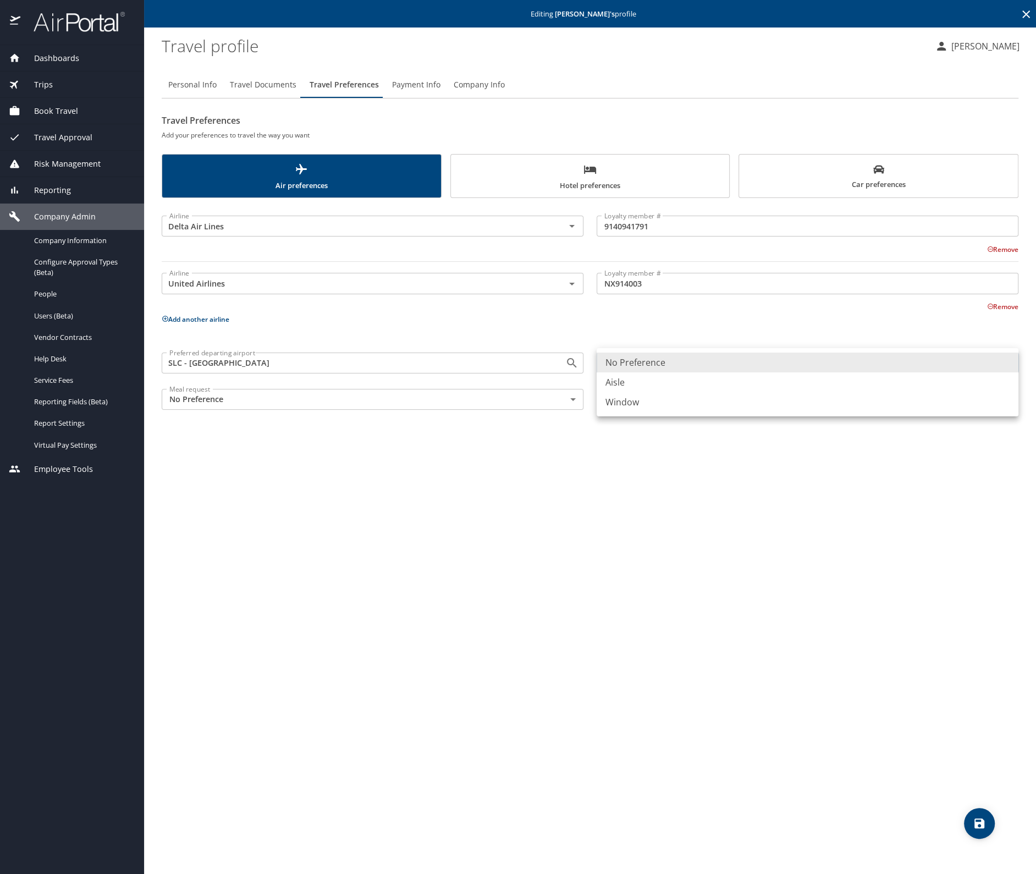
click at [652, 404] on li "Window" at bounding box center [808, 402] width 422 height 20
type input "Window"
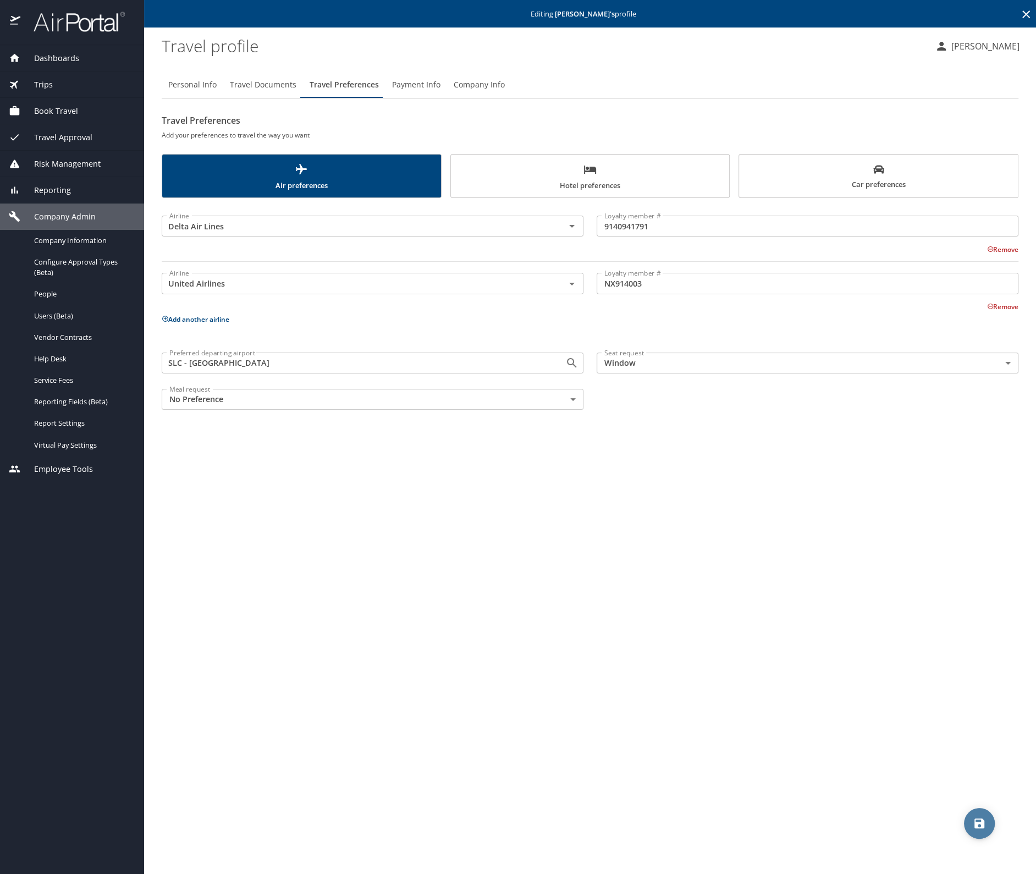
click at [975, 822] on icon "save" at bounding box center [980, 823] width 10 height 10
